Goal: Transaction & Acquisition: Purchase product/service

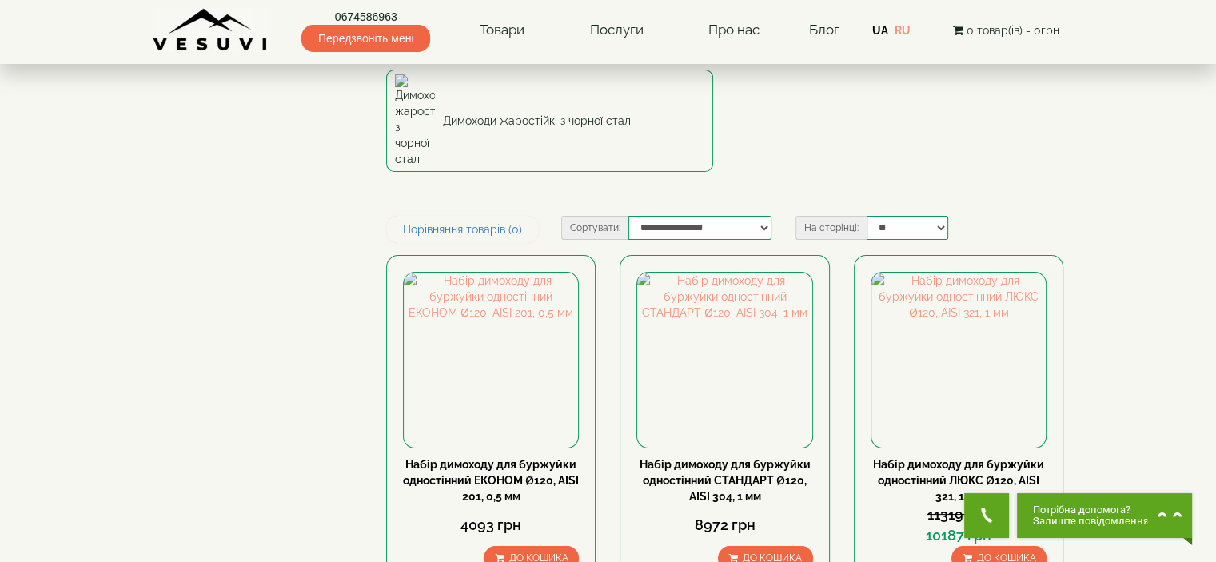
scroll to position [266, 0]
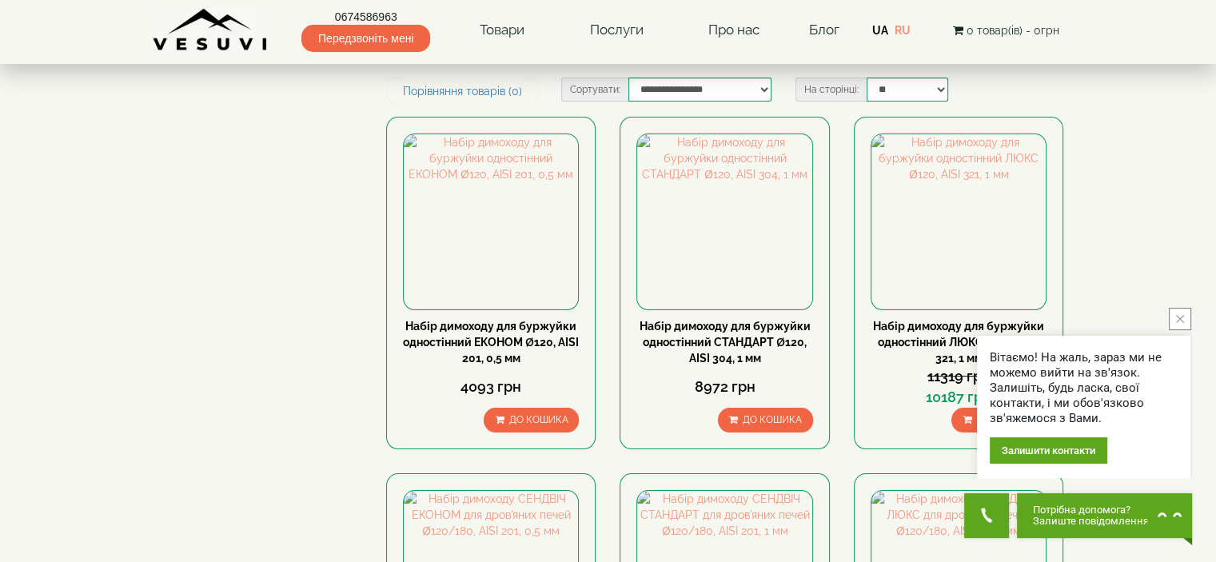
click at [1182, 318] on icon "close button" at bounding box center [1180, 319] width 8 height 8
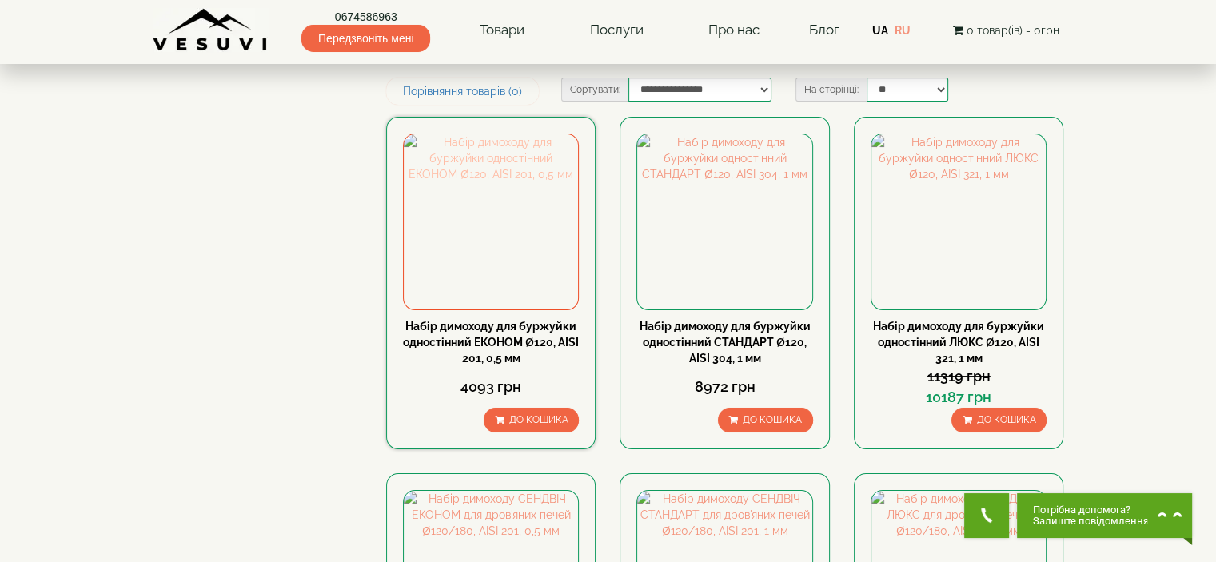
click at [499, 236] on img at bounding box center [491, 221] width 174 height 174
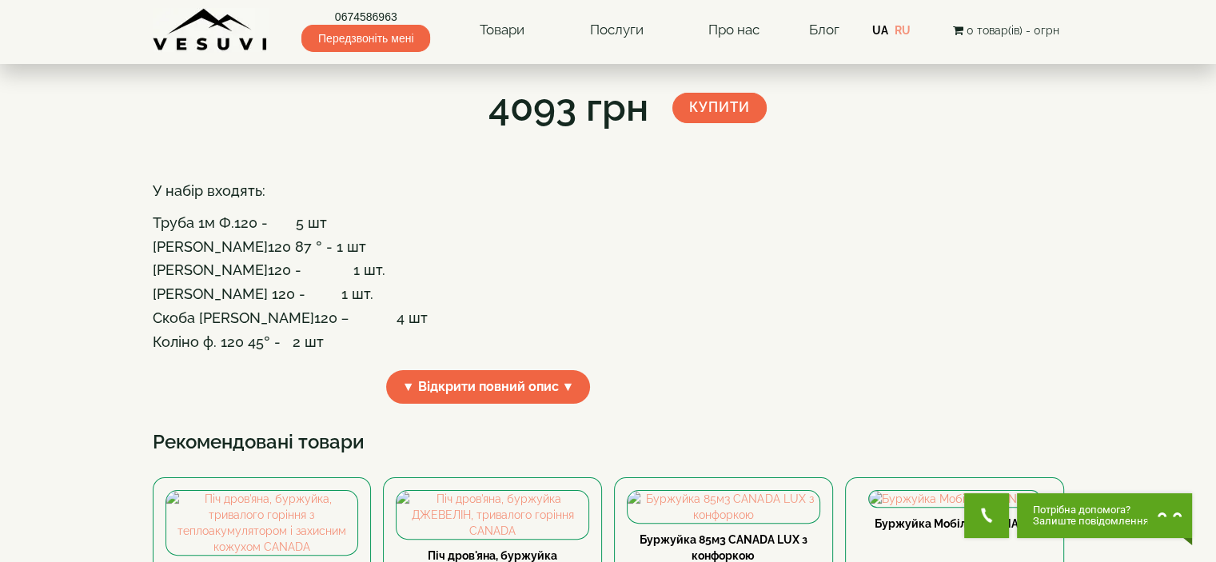
scroll to position [266, 0]
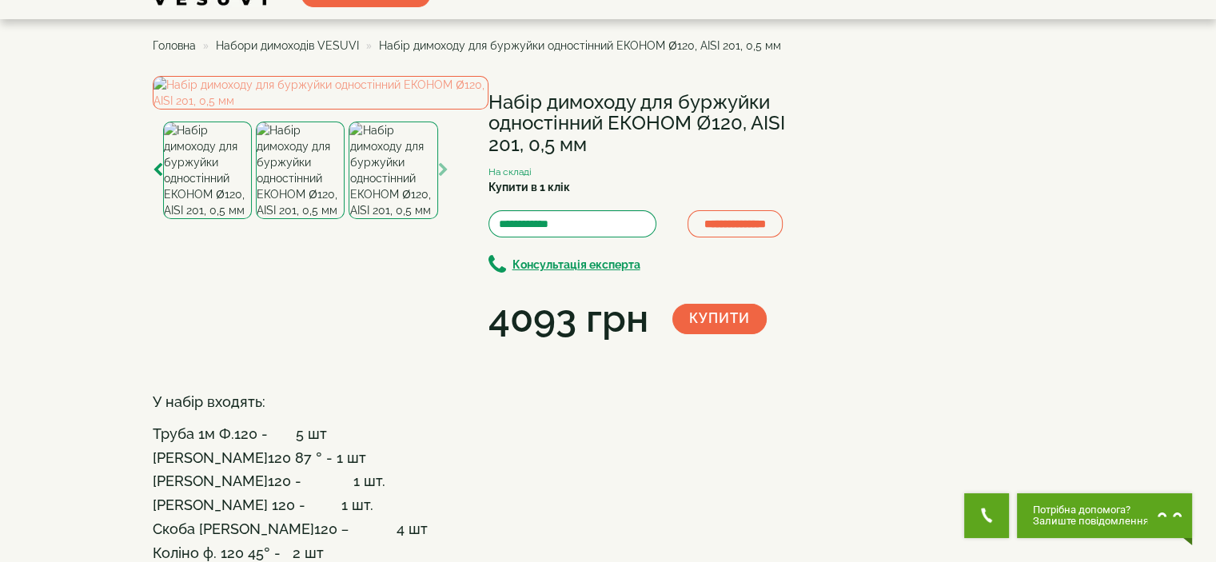
scroll to position [0, 0]
